Goal: Task Accomplishment & Management: Manage account settings

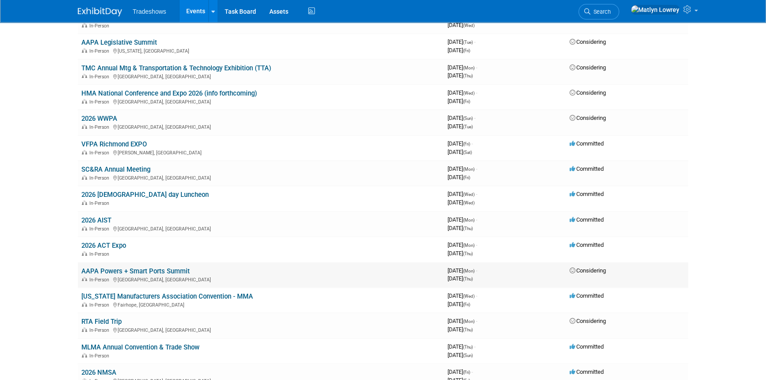
scroll to position [482, 0]
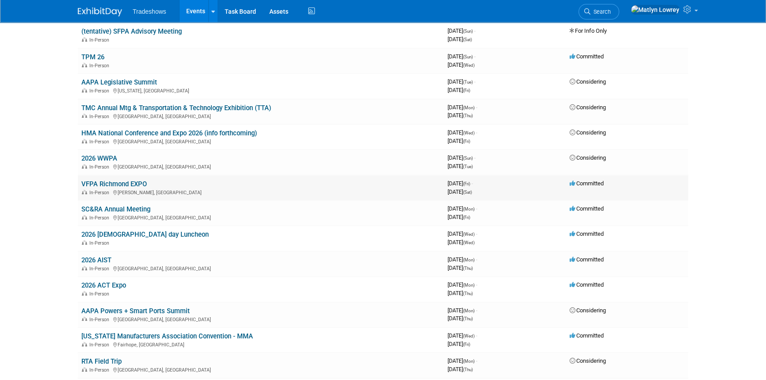
click at [104, 180] on link "VFPA Richmond EXPO" at bounding box center [113, 184] width 65 height 8
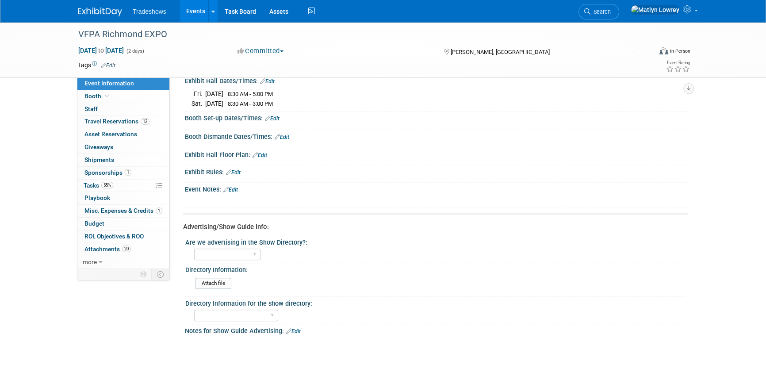
scroll to position [362, 0]
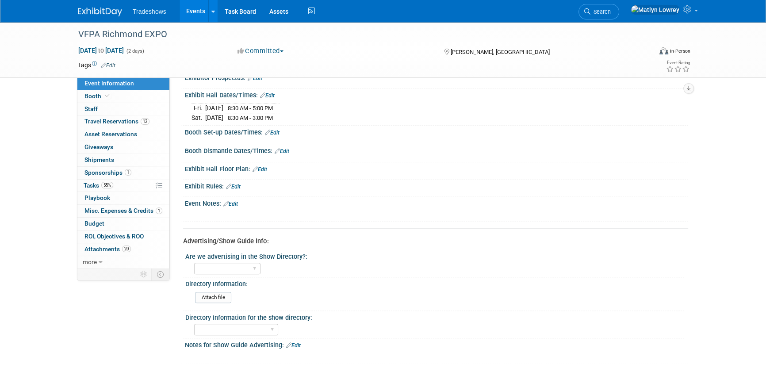
click at [231, 201] on link "Edit" at bounding box center [230, 204] width 15 height 6
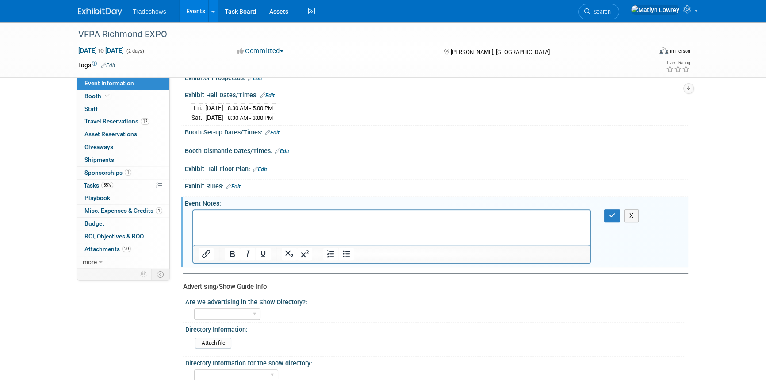
scroll to position [0, 0]
click at [221, 218] on p "Room Block Link" at bounding box center [392, 218] width 387 height 9
click at [201, 253] on icon "Insert/edit link" at bounding box center [206, 254] width 11 height 11
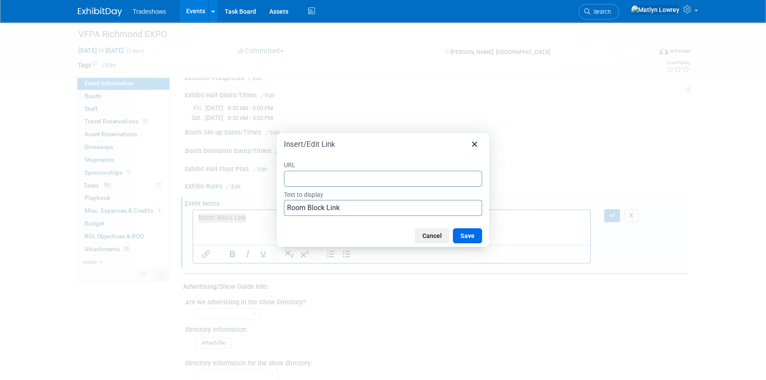
type input "https://www.hilton.com/en/book/reservation/rooms/?ctyhocn=RICWSHF&arrivalDate=2…"
click at [466, 237] on button "Save" at bounding box center [467, 235] width 29 height 15
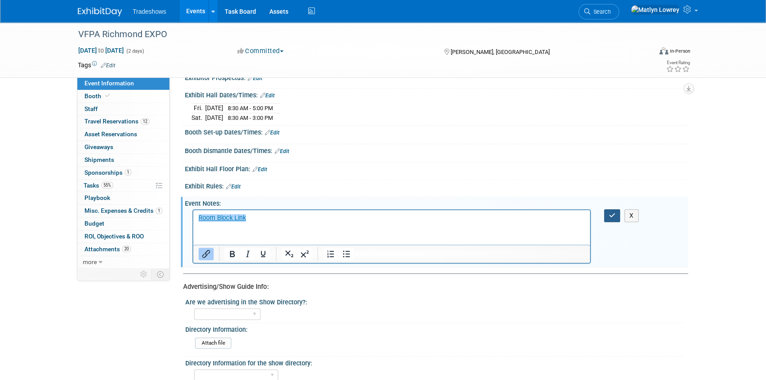
drag, startPoint x: 606, startPoint y: 216, endPoint x: 390, endPoint y: 15, distance: 295.4
click at [606, 216] on button "button" at bounding box center [612, 215] width 16 height 13
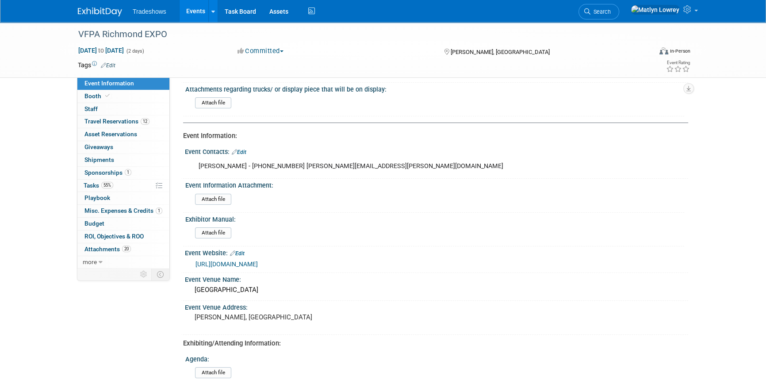
scroll to position [0, 0]
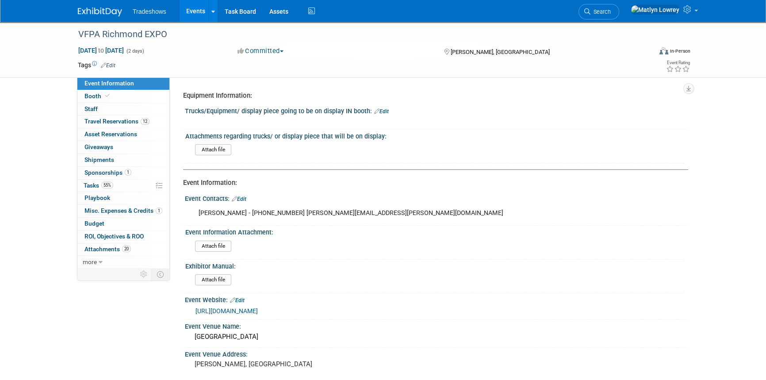
click at [199, 11] on link "Events" at bounding box center [196, 11] width 32 height 22
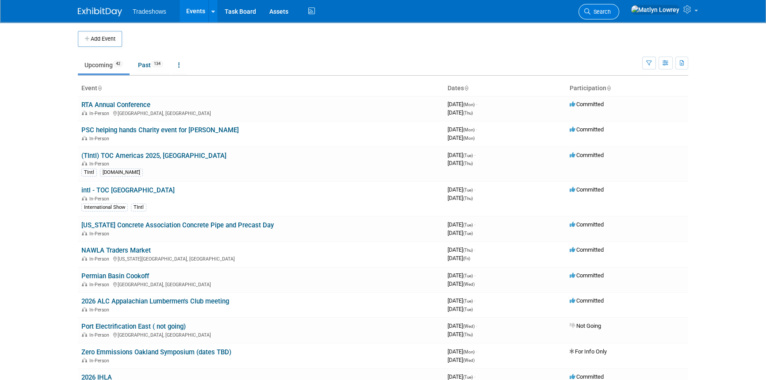
click at [611, 14] on span "Search" at bounding box center [600, 11] width 20 height 7
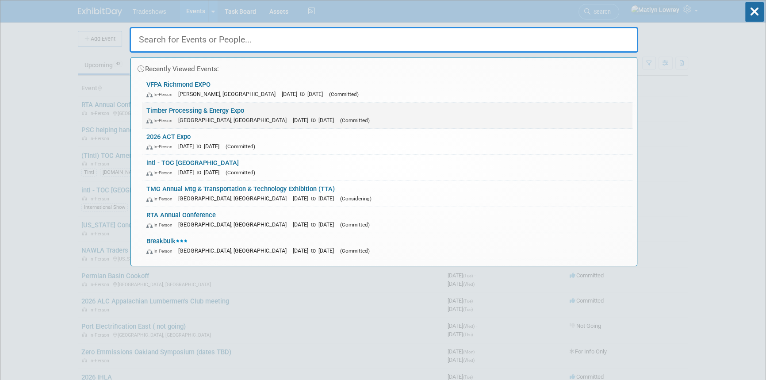
click at [159, 108] on link "Timber Processing & Energy Expo In-Person Portland, OR Sep 25, 2024 to Sep 27, …" at bounding box center [387, 116] width 490 height 26
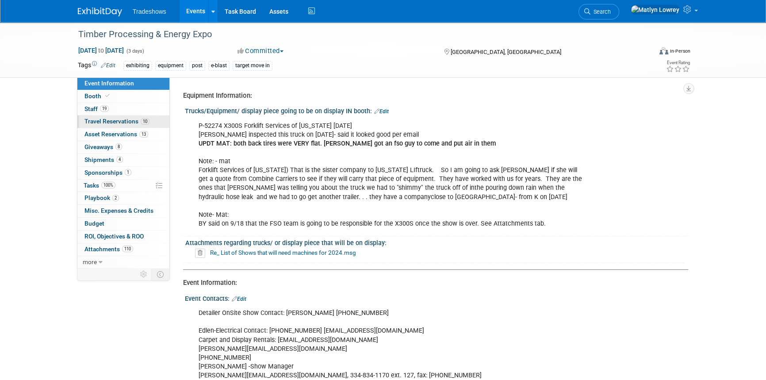
click at [101, 127] on link "10 Travel Reservations 10" at bounding box center [123, 121] width 92 height 12
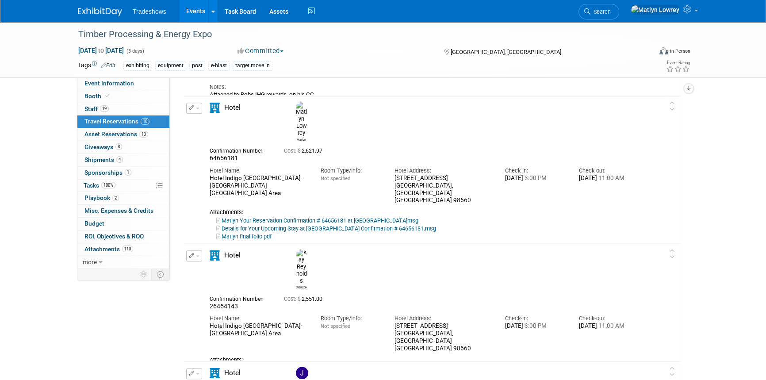
scroll to position [1126, 0]
